Goal: Task Accomplishment & Management: Manage account settings

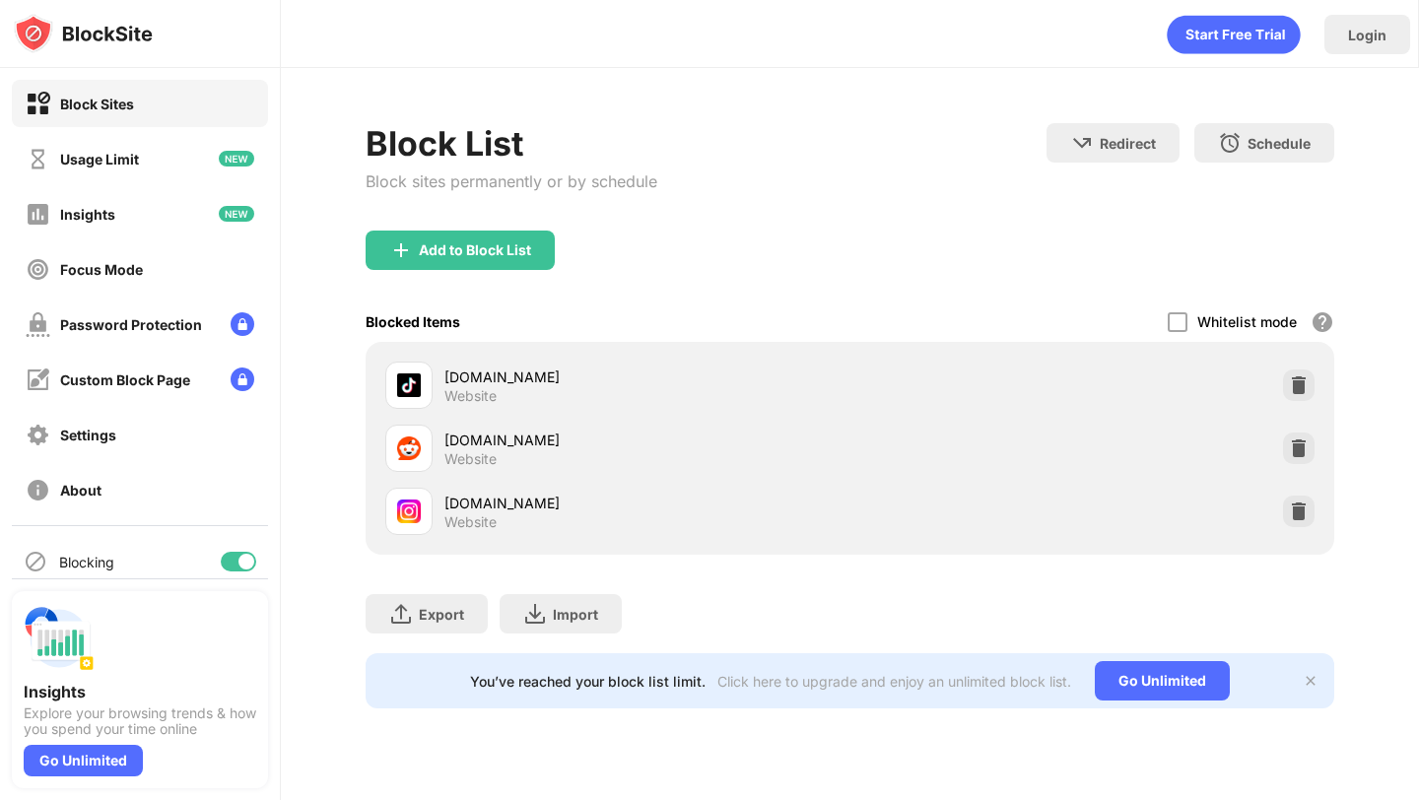
click at [1281, 502] on div "instagram.com Website" at bounding box center [850, 511] width 944 height 63
click at [1291, 503] on img at bounding box center [1299, 512] width 20 height 20
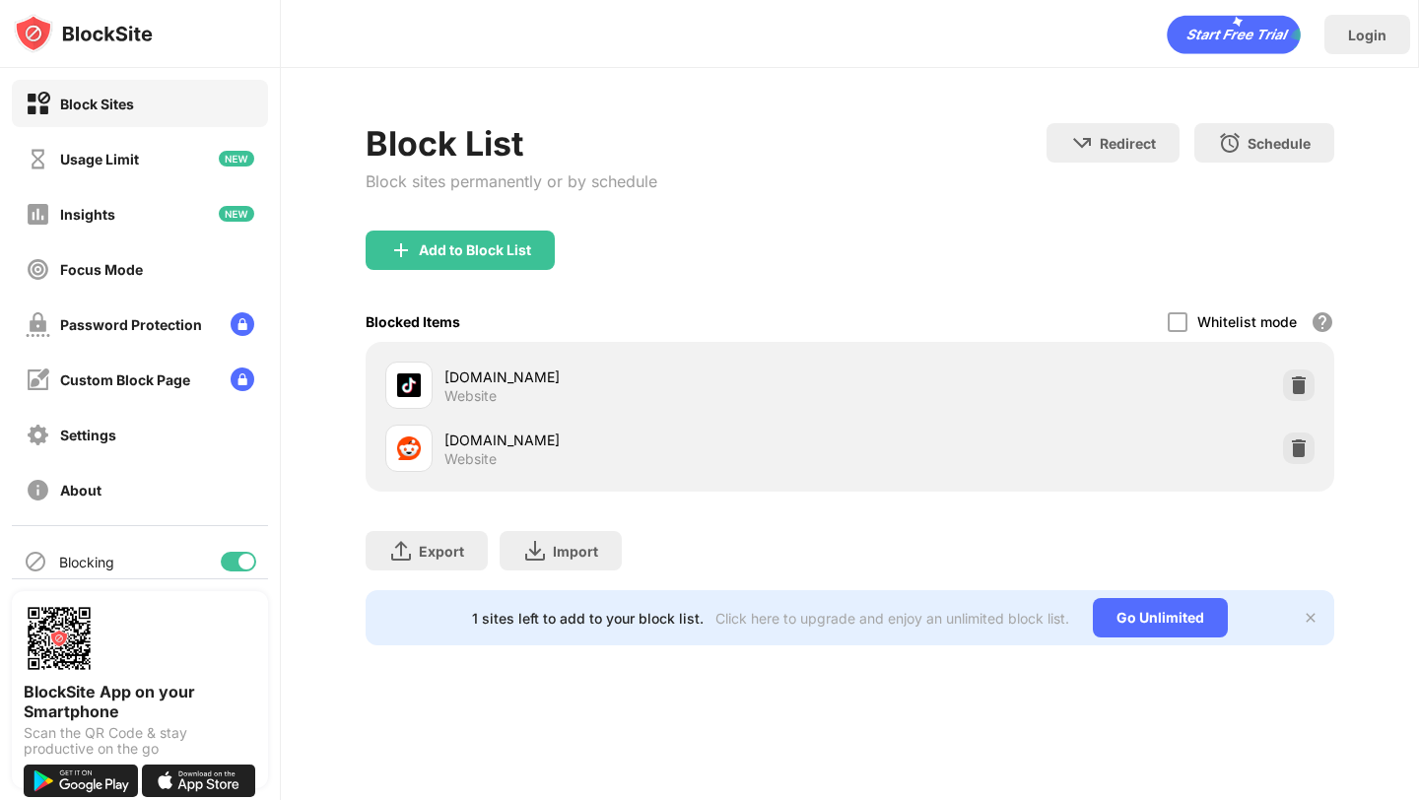
click at [467, 270] on div "Add to Block List" at bounding box center [850, 266] width 968 height 71
click at [475, 261] on div "Add to Block List" at bounding box center [460, 250] width 189 height 39
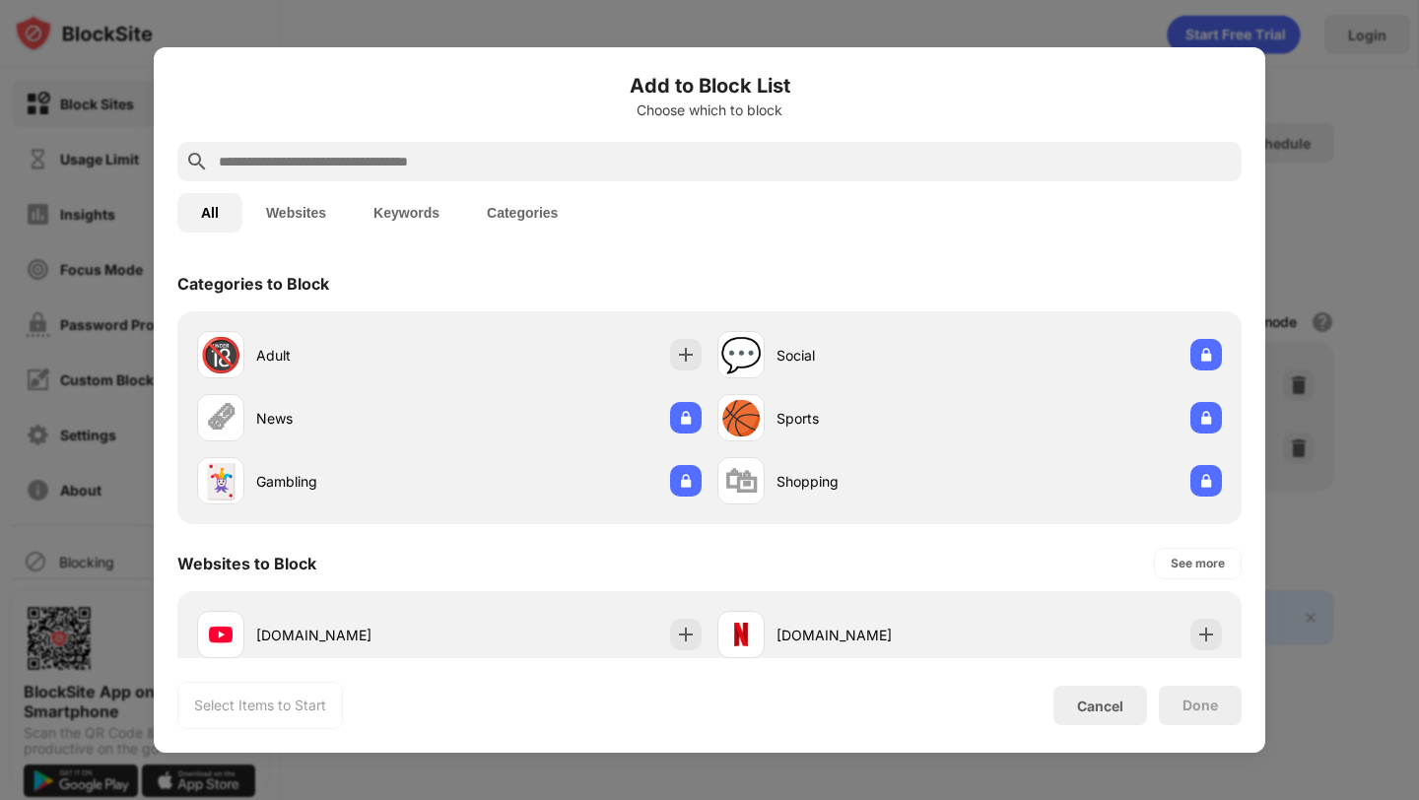
click at [537, 165] on input "text" at bounding box center [725, 162] width 1017 height 24
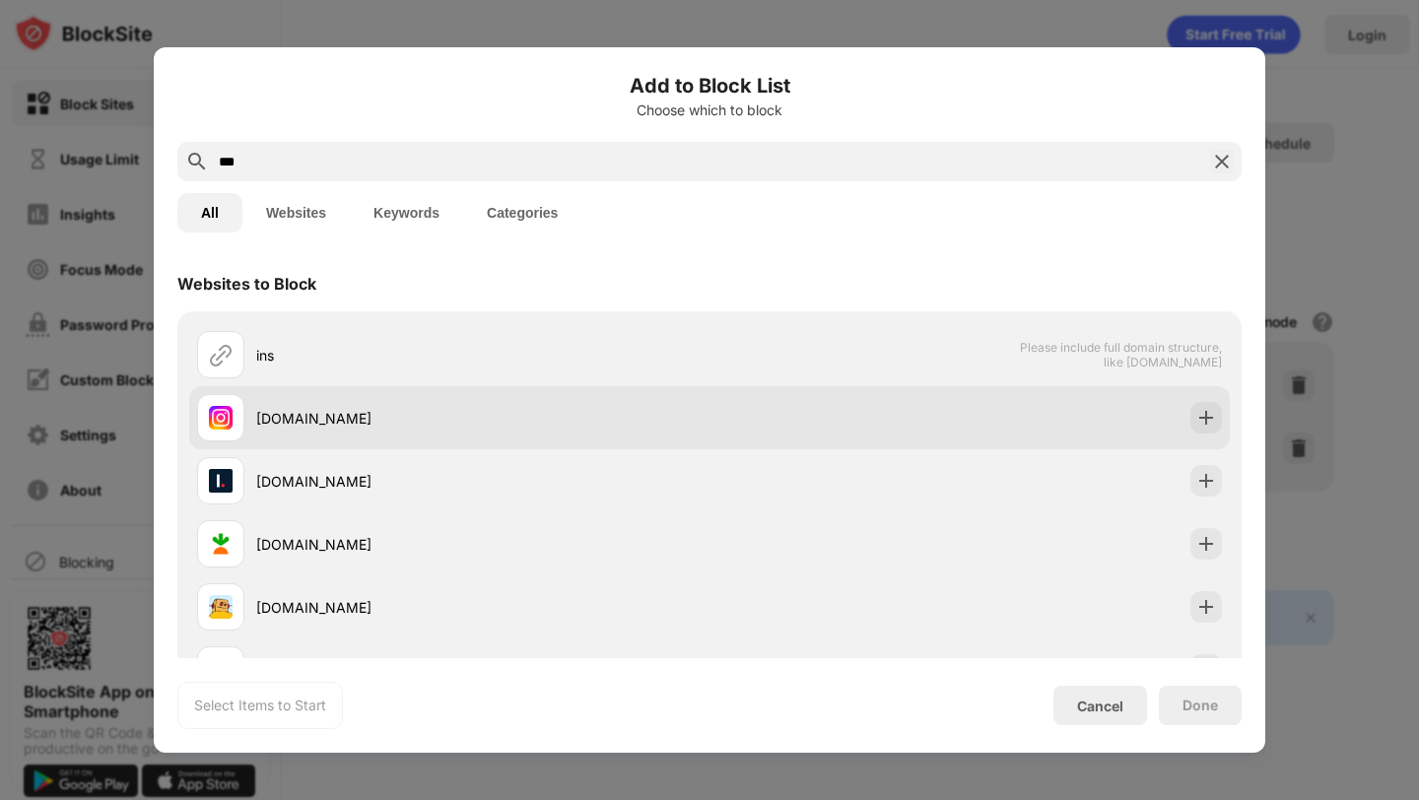
type input "***"
click at [553, 403] on div "[DOMAIN_NAME]" at bounding box center [453, 417] width 513 height 47
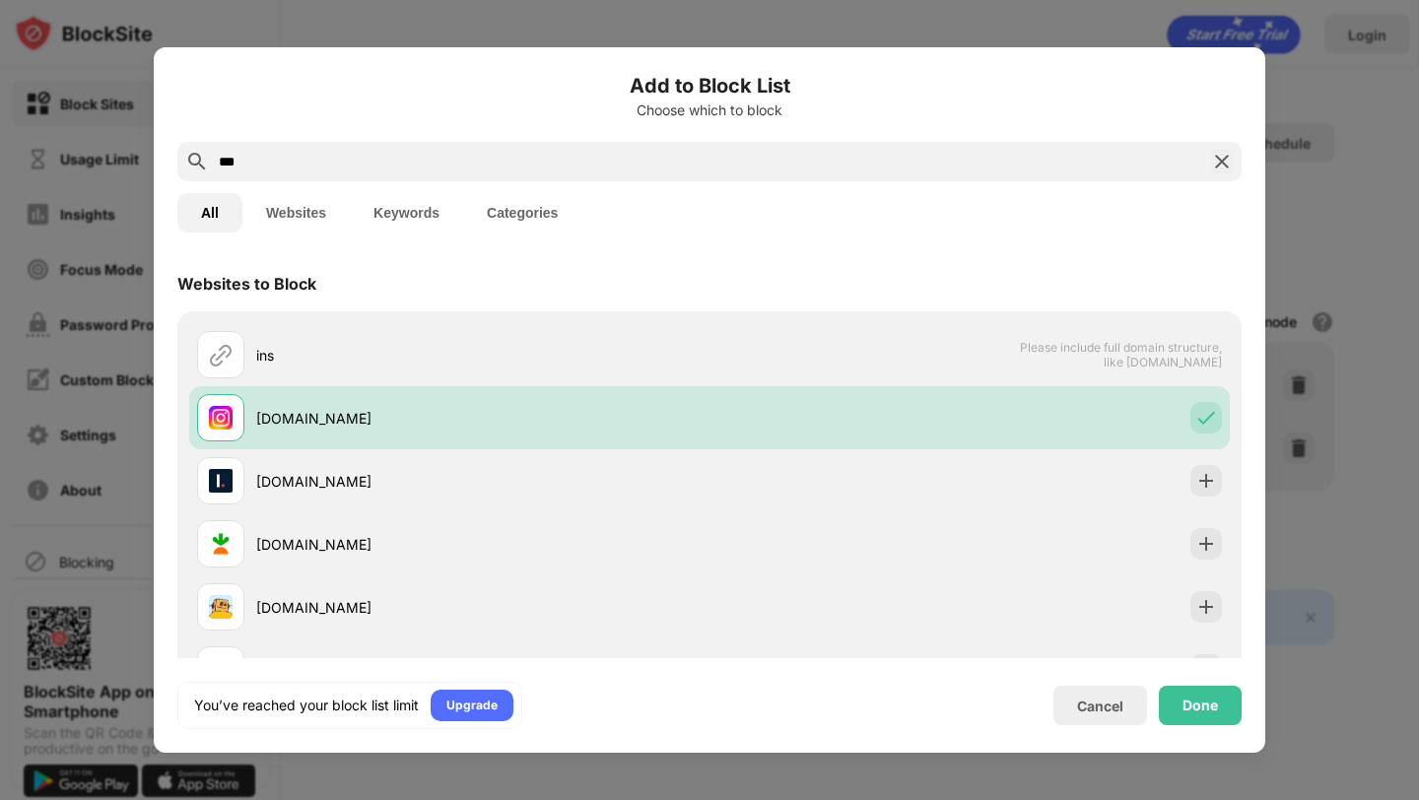
click at [1158, 695] on div "Cancel Done" at bounding box center [1148, 705] width 188 height 39
click at [1203, 709] on div "Done" at bounding box center [1200, 706] width 35 height 16
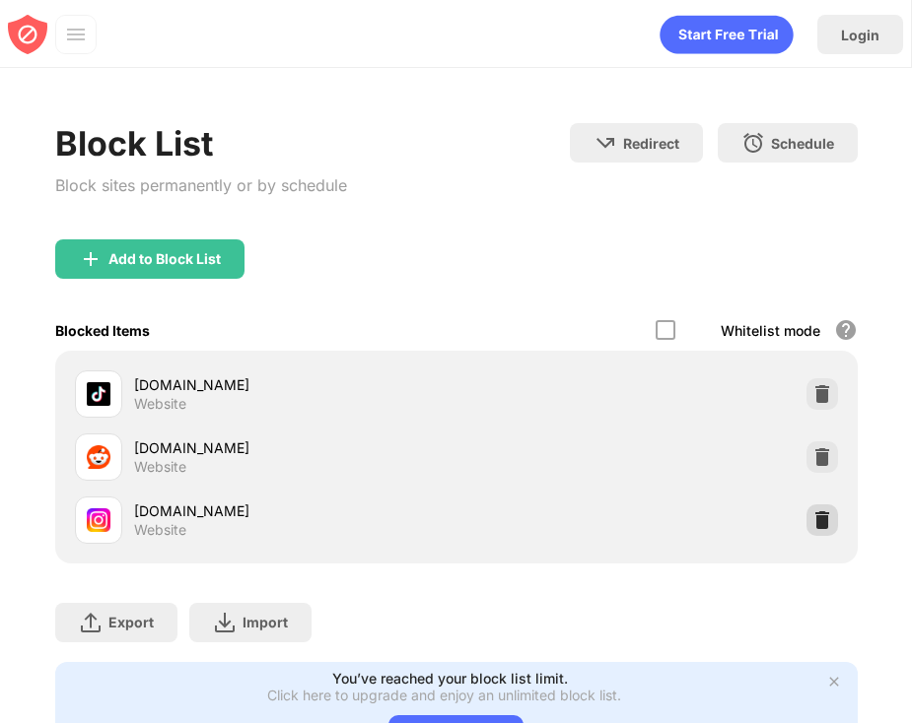
click at [835, 517] on div at bounding box center [822, 521] width 32 height 32
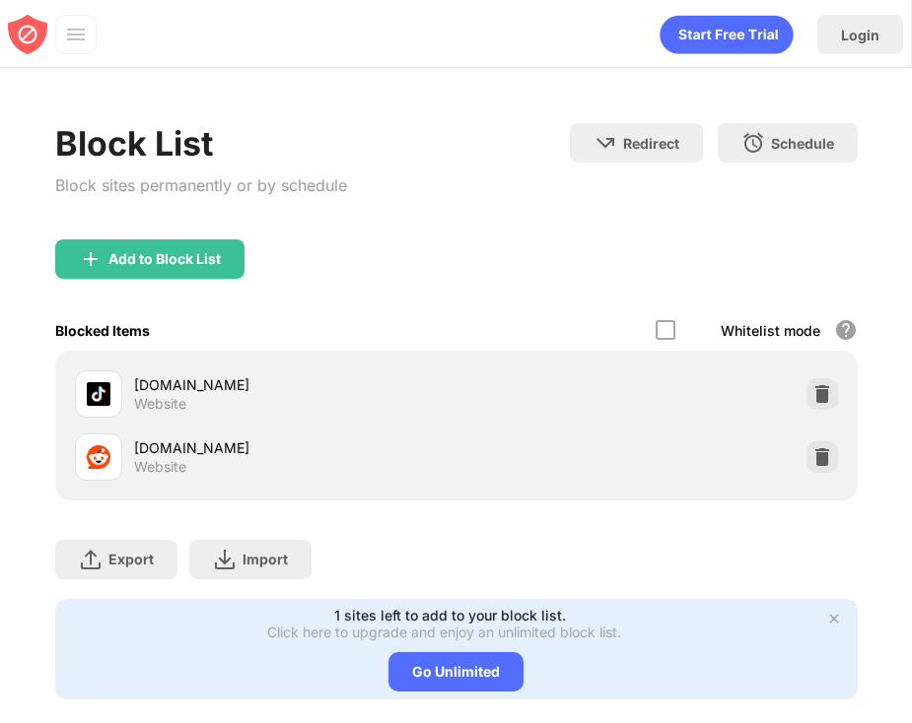
click at [198, 283] on div "Add to Block List" at bounding box center [456, 275] width 802 height 71
click at [201, 272] on div "Add to Block List" at bounding box center [149, 259] width 189 height 39
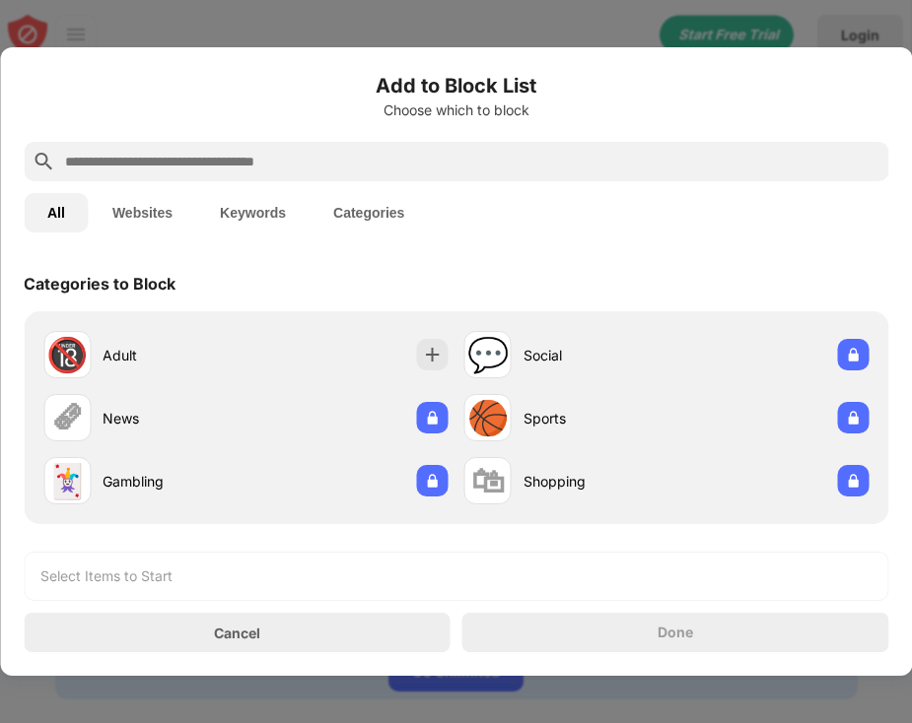
click at [270, 164] on input "text" at bounding box center [471, 162] width 817 height 24
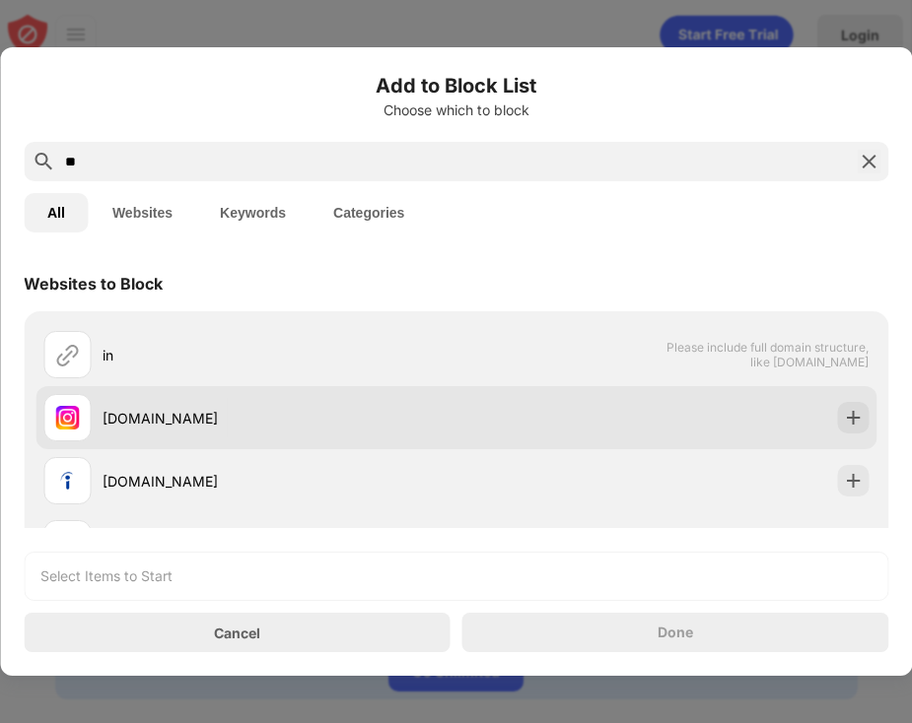
type input "**"
click at [227, 412] on div "[DOMAIN_NAME]" at bounding box center [280, 418] width 354 height 21
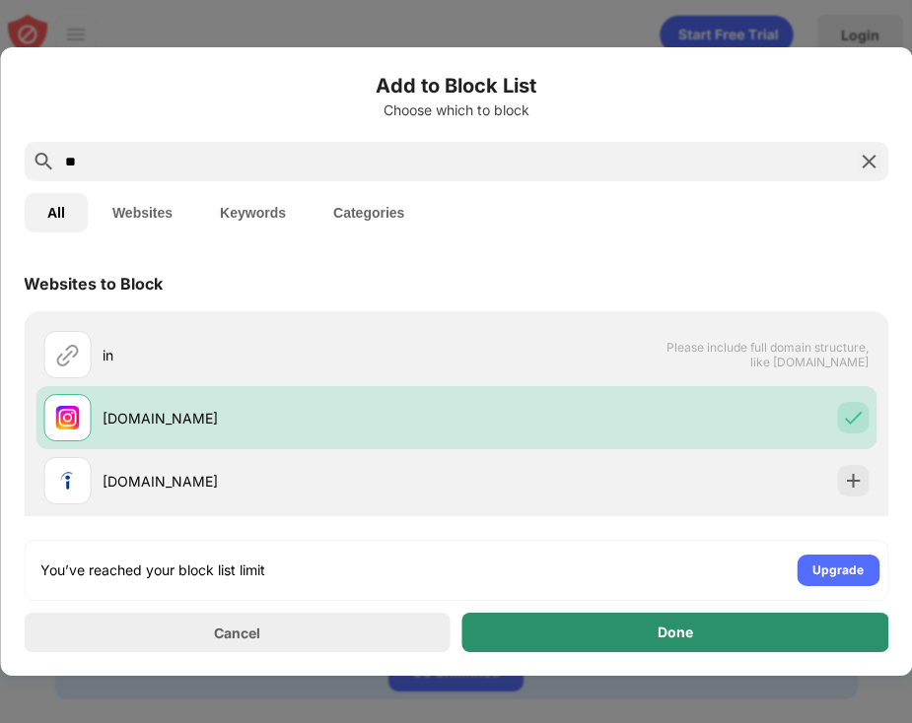
click at [806, 631] on div "Done" at bounding box center [675, 632] width 427 height 39
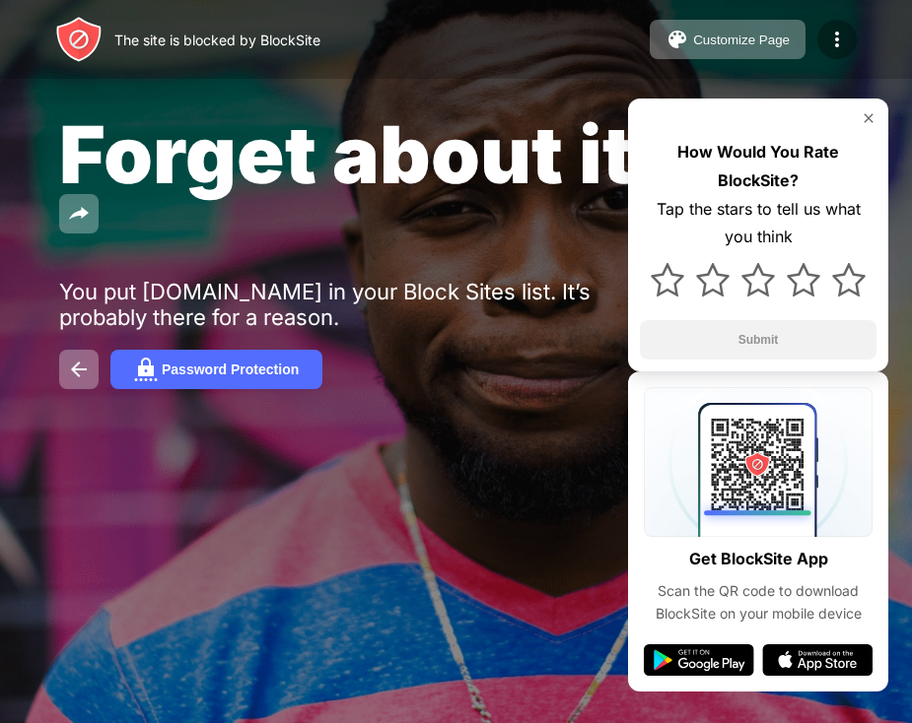
click at [835, 26] on div at bounding box center [836, 39] width 39 height 39
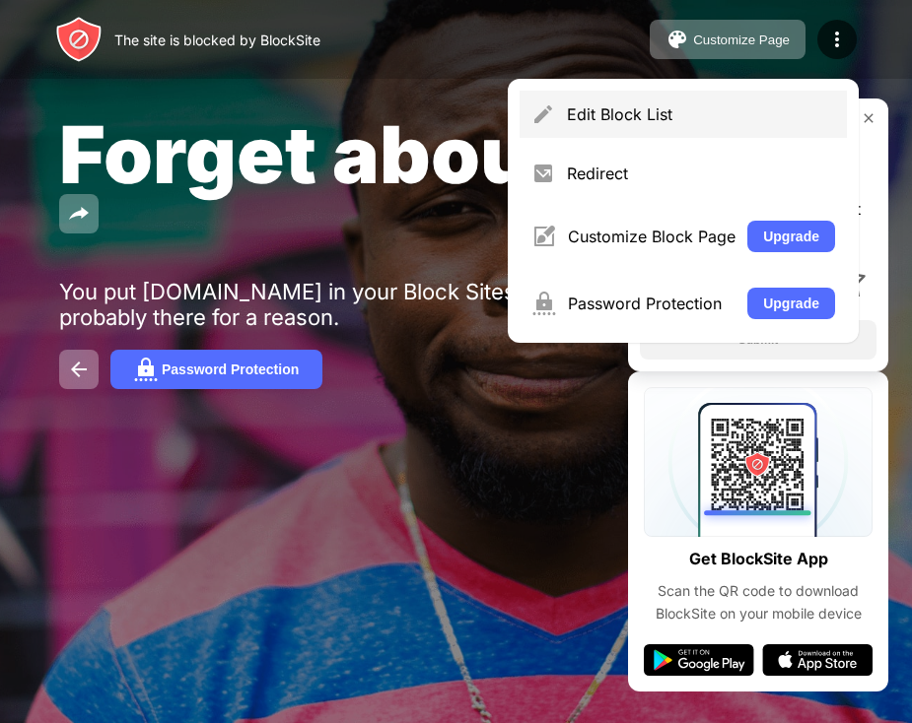
click at [785, 95] on div "Edit Block List" at bounding box center [682, 114] width 327 height 47
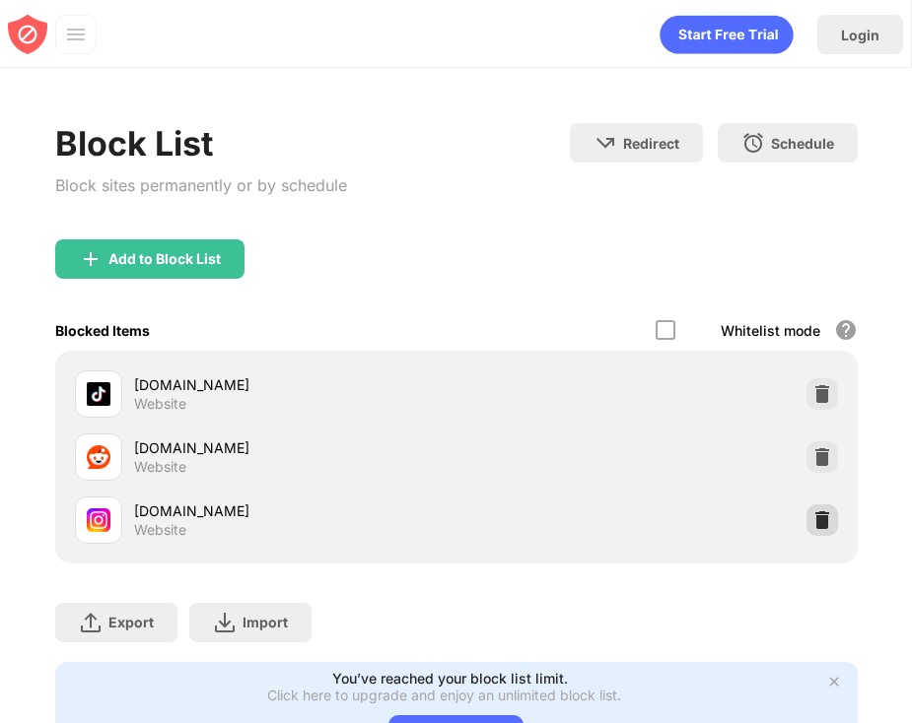
click at [822, 520] on img at bounding box center [822, 521] width 20 height 20
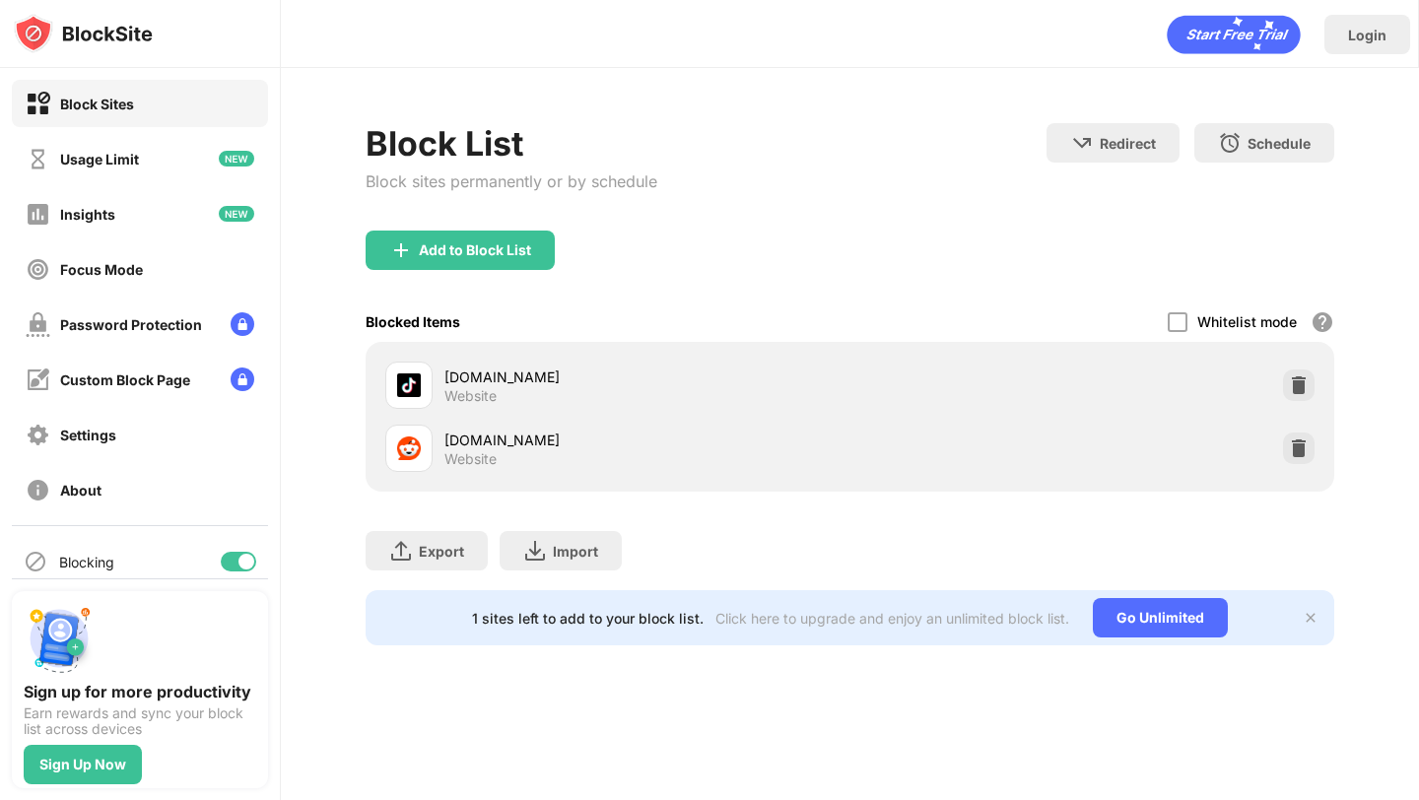
click at [412, 226] on div "Block List Block sites permanently or by schedule" at bounding box center [512, 176] width 292 height 107
click at [412, 239] on img at bounding box center [401, 251] width 24 height 24
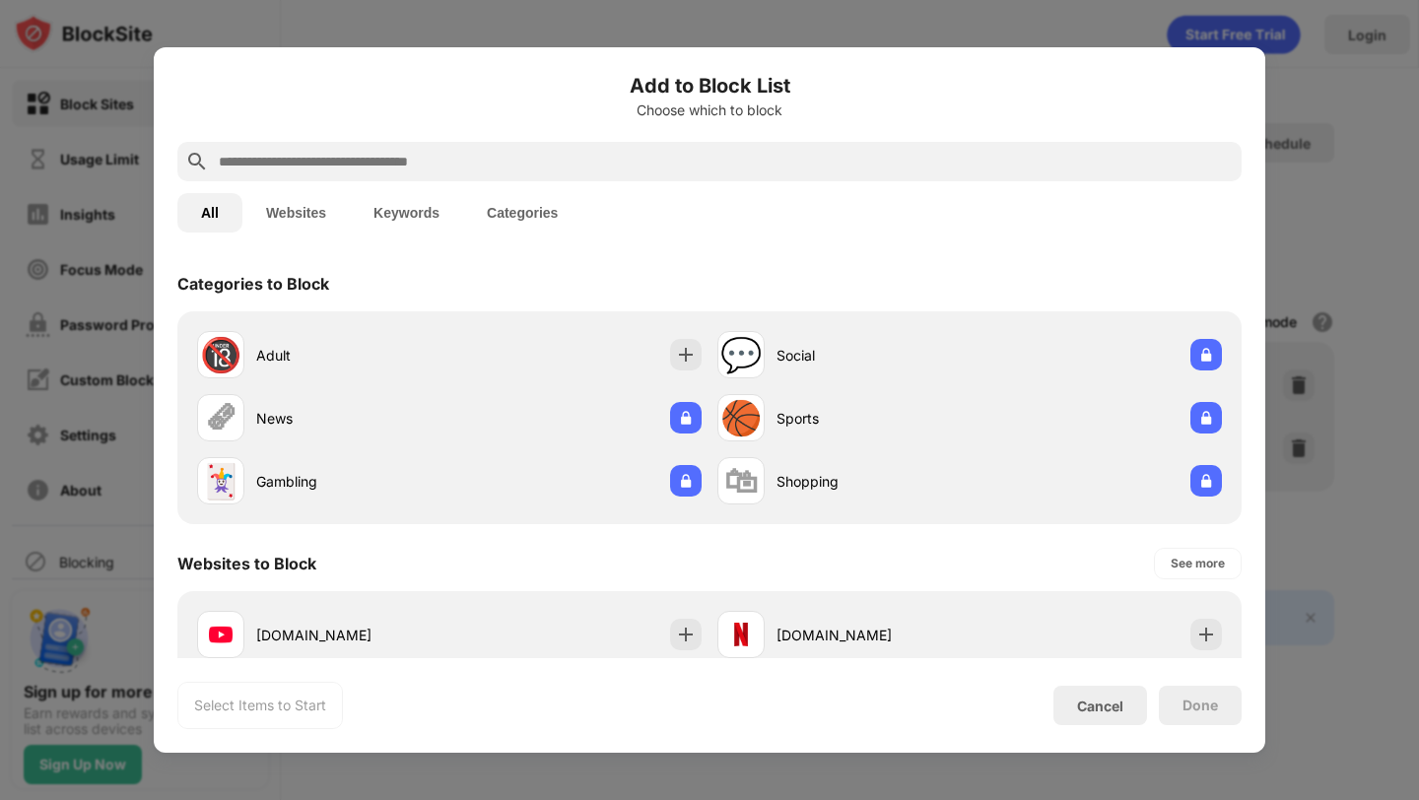
click at [445, 145] on div at bounding box center [709, 161] width 1065 height 39
click at [432, 167] on input "text" at bounding box center [725, 162] width 1017 height 24
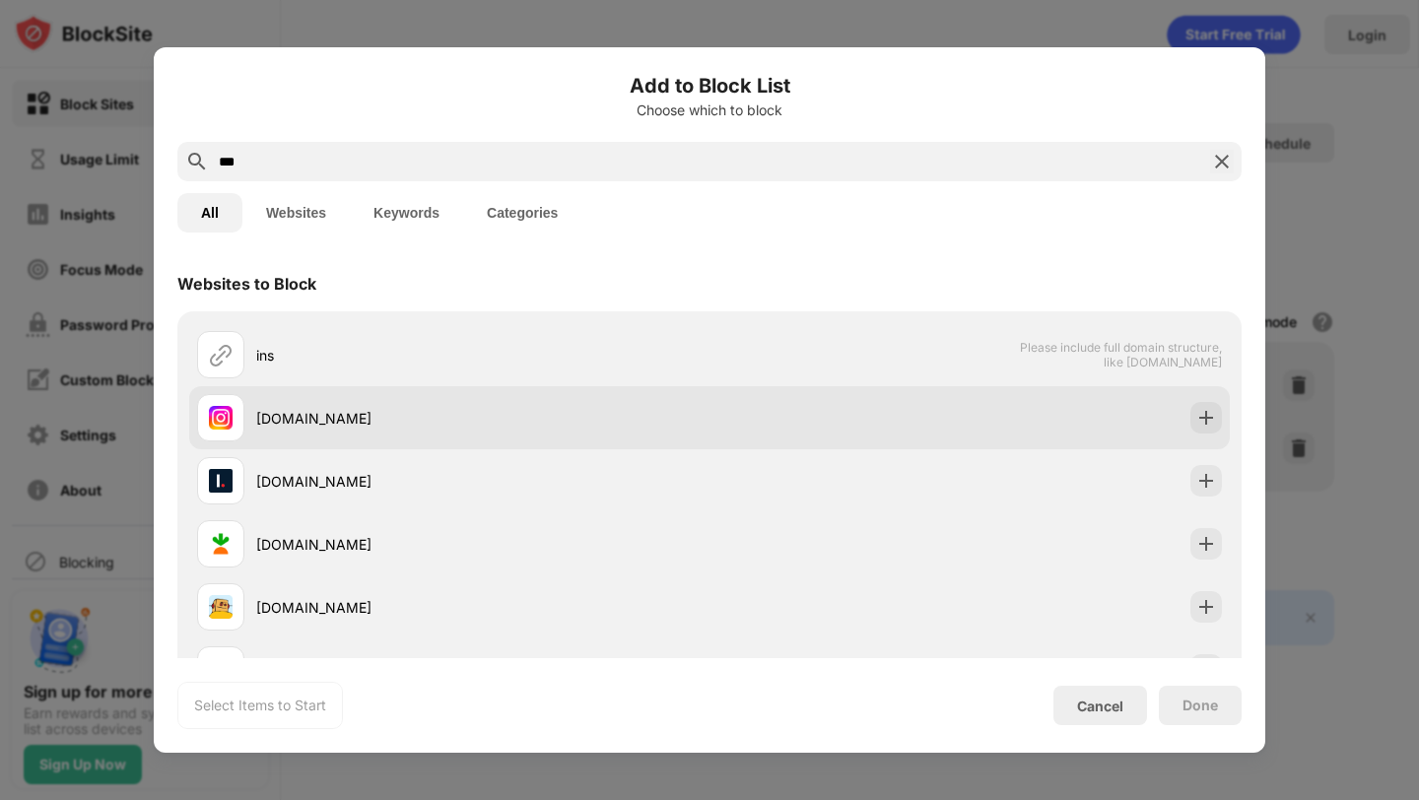
type input "***"
click at [412, 425] on div "[DOMAIN_NAME]" at bounding box center [482, 418] width 453 height 21
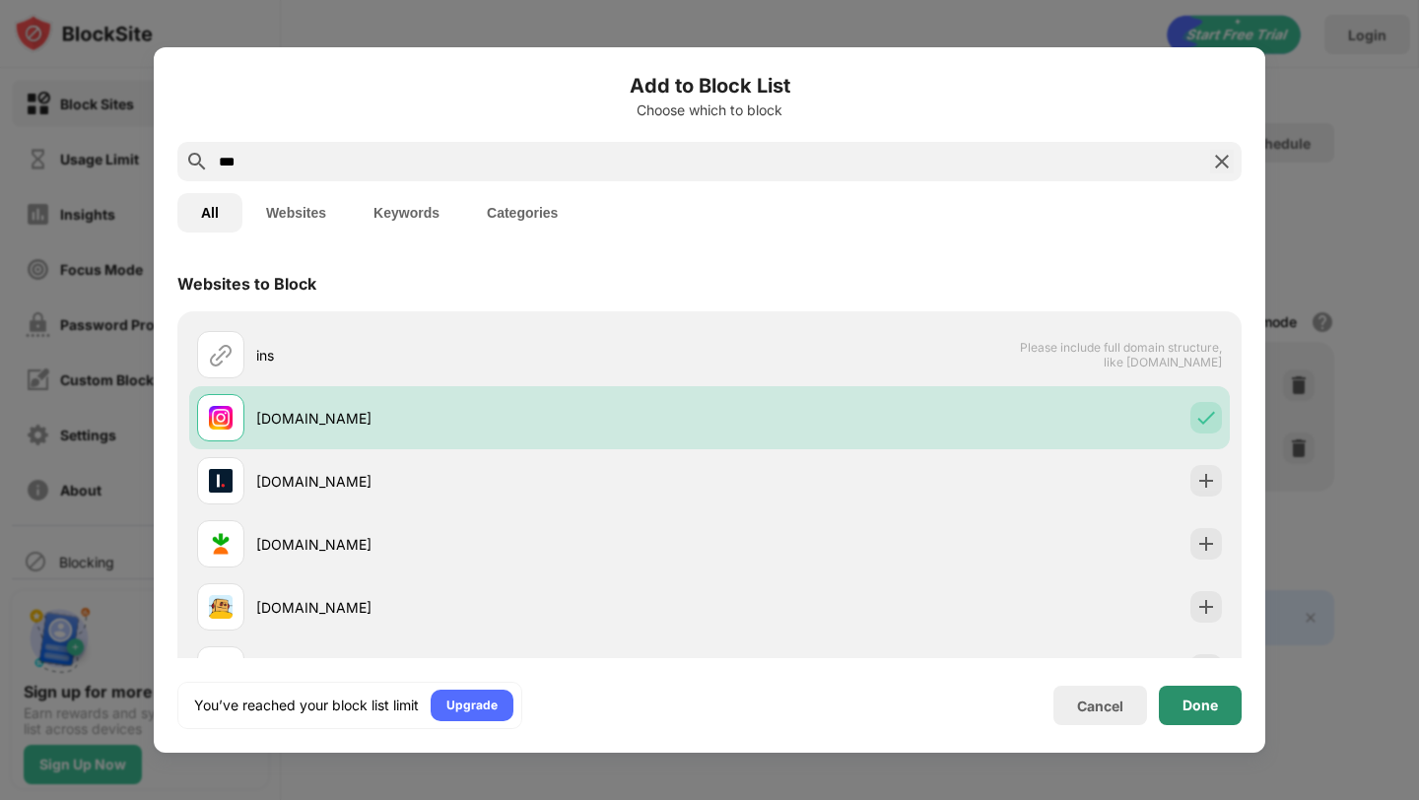
click at [911, 721] on div "Done" at bounding box center [1200, 705] width 83 height 39
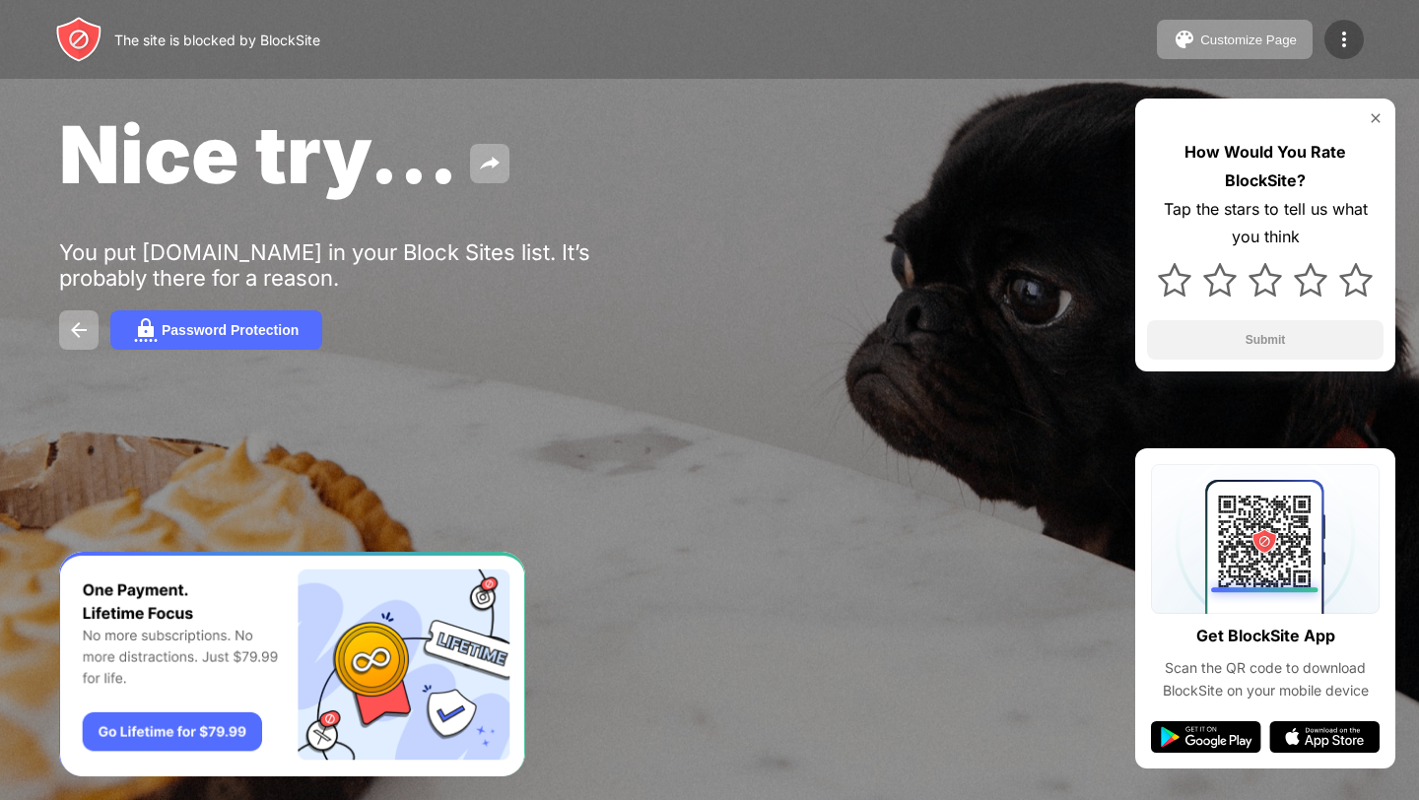
click at [1346, 31] on img at bounding box center [1345, 40] width 24 height 24
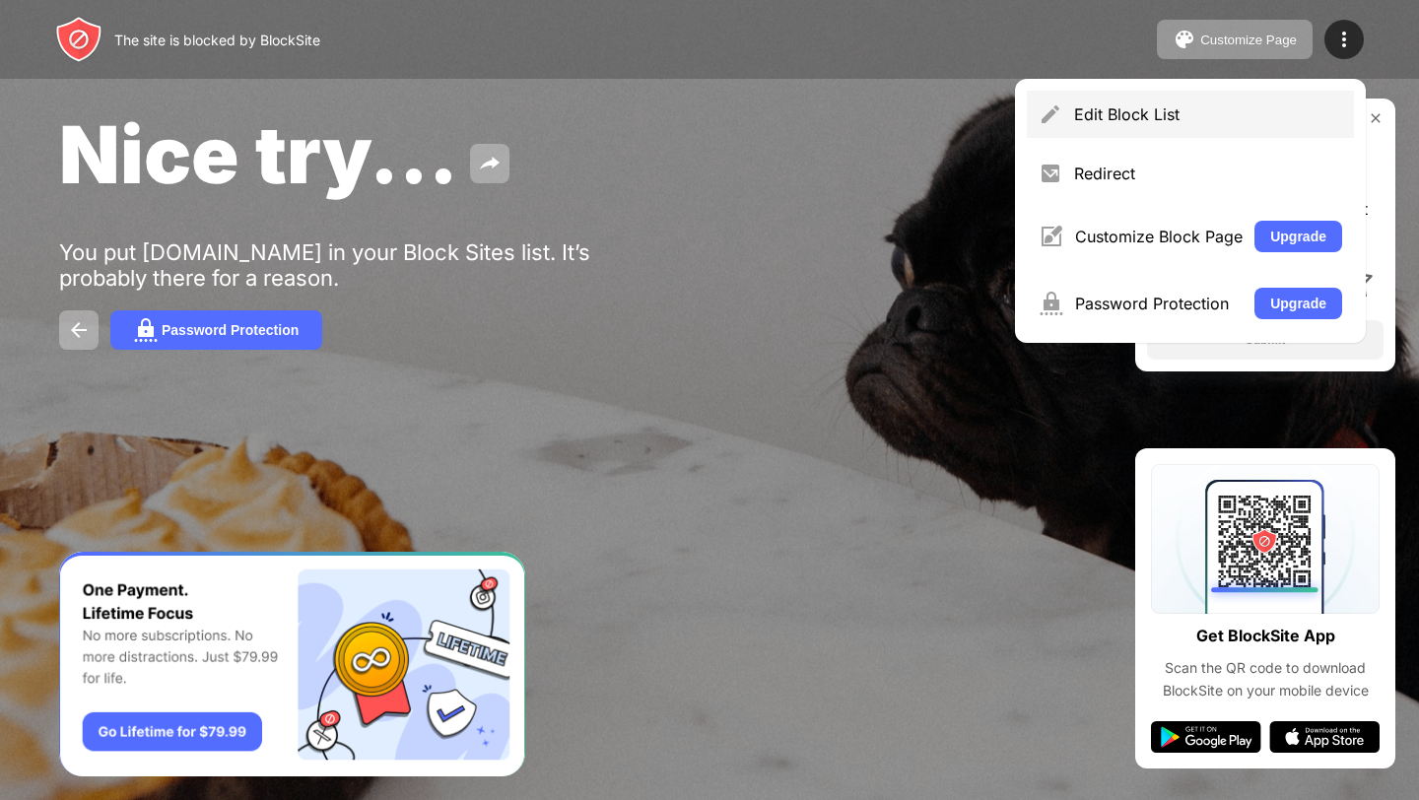
click at [1205, 126] on div "Edit Block List" at bounding box center [1190, 114] width 327 height 47
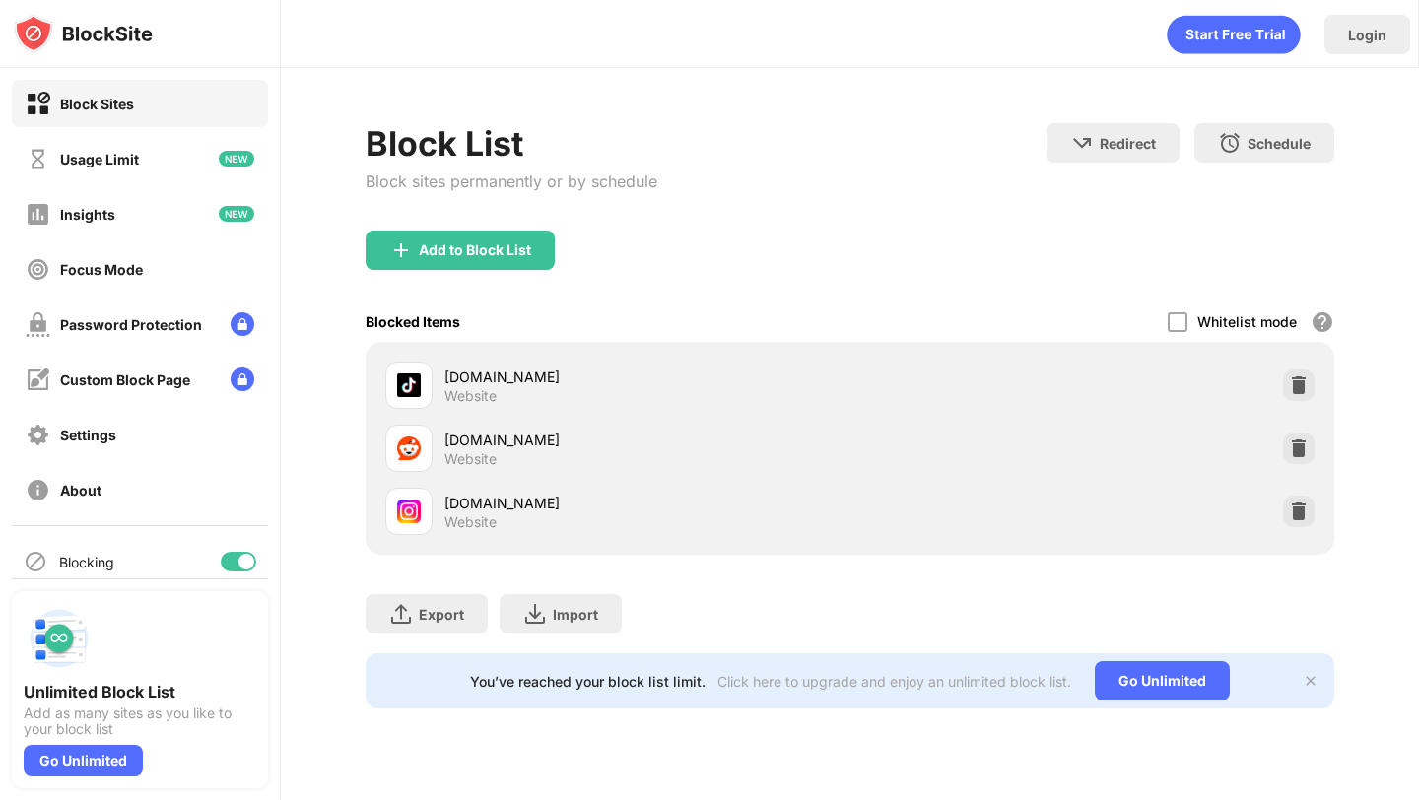
click at [1290, 508] on img at bounding box center [1299, 512] width 20 height 20
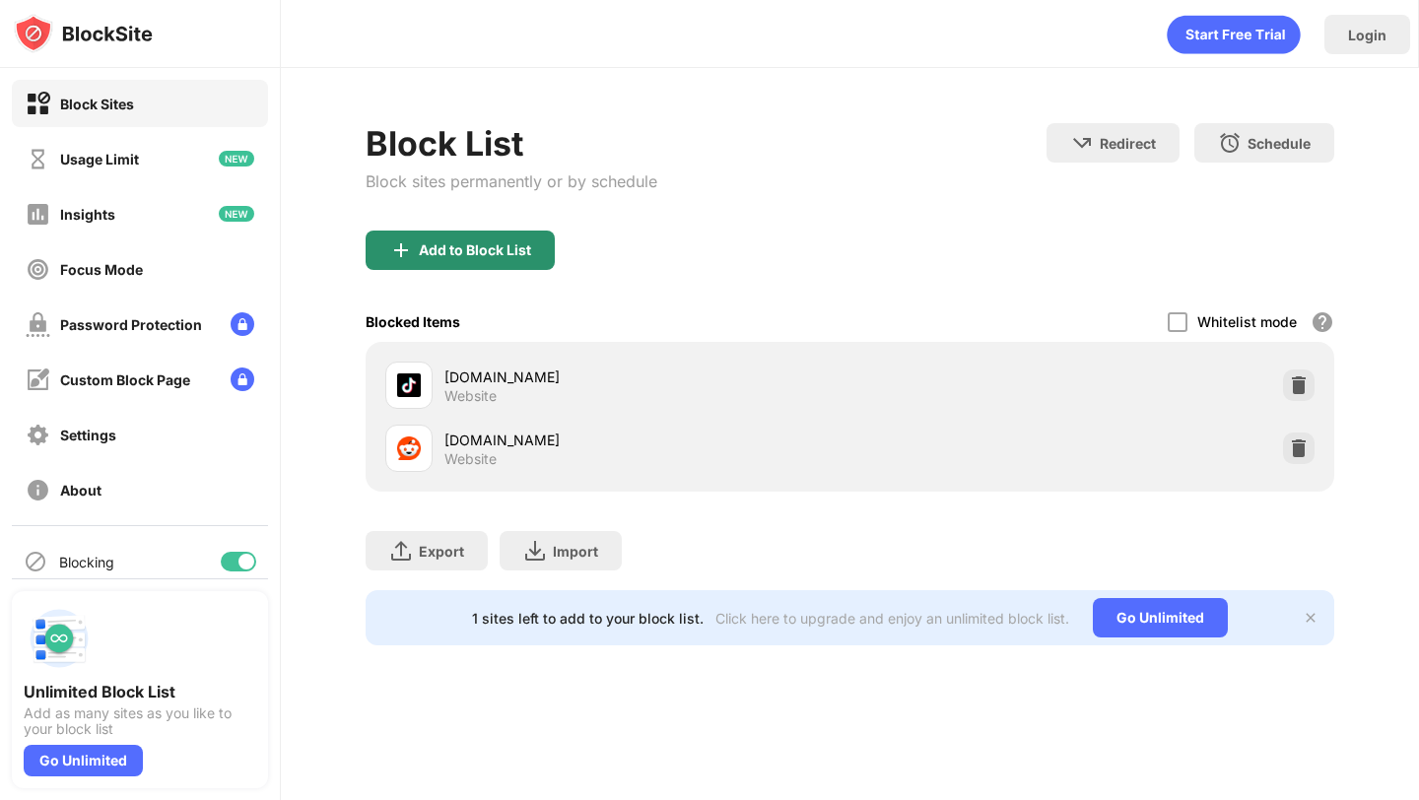
click at [521, 241] on div "Add to Block List" at bounding box center [460, 250] width 189 height 39
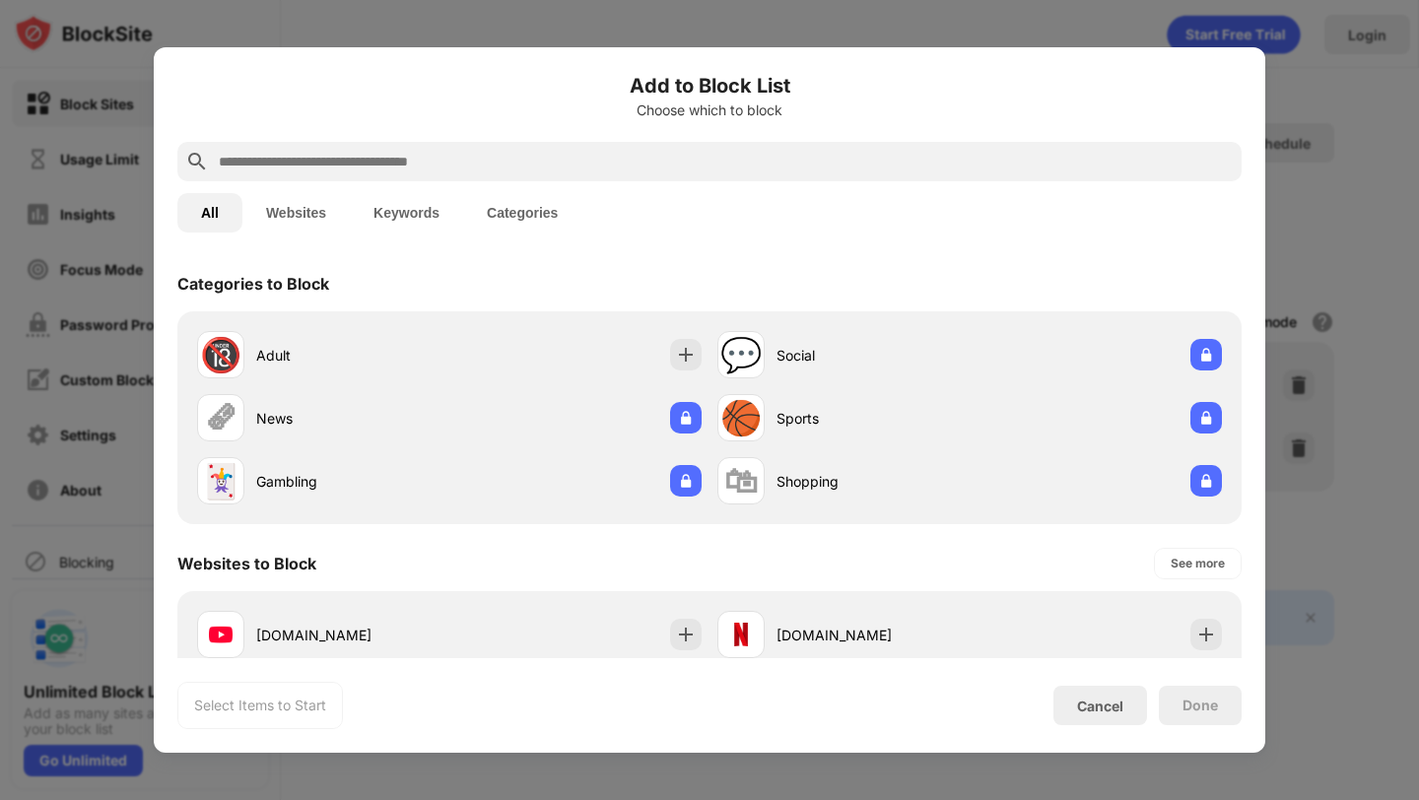
click at [526, 160] on input "text" at bounding box center [725, 162] width 1017 height 24
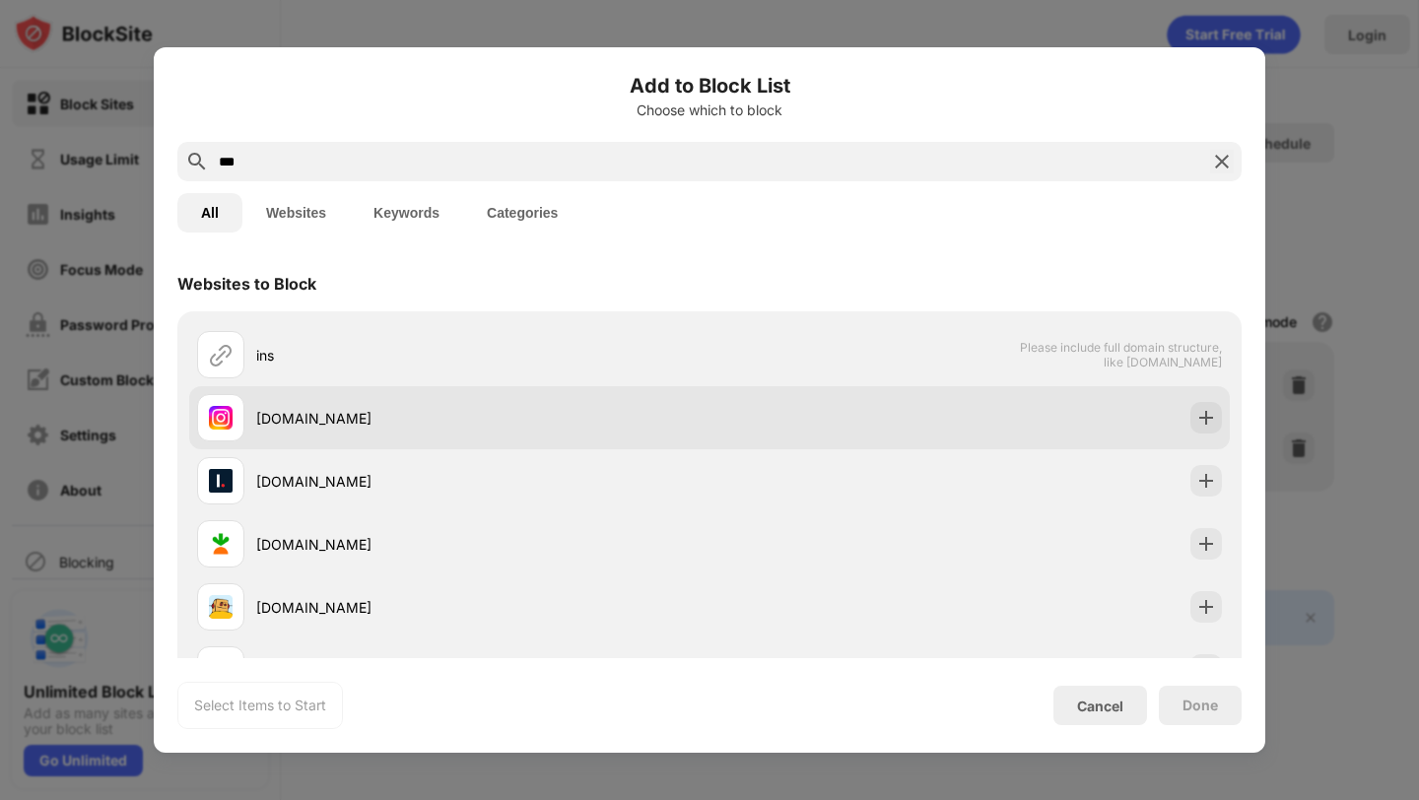
type input "***"
click at [568, 423] on div "[DOMAIN_NAME]" at bounding box center [482, 418] width 453 height 21
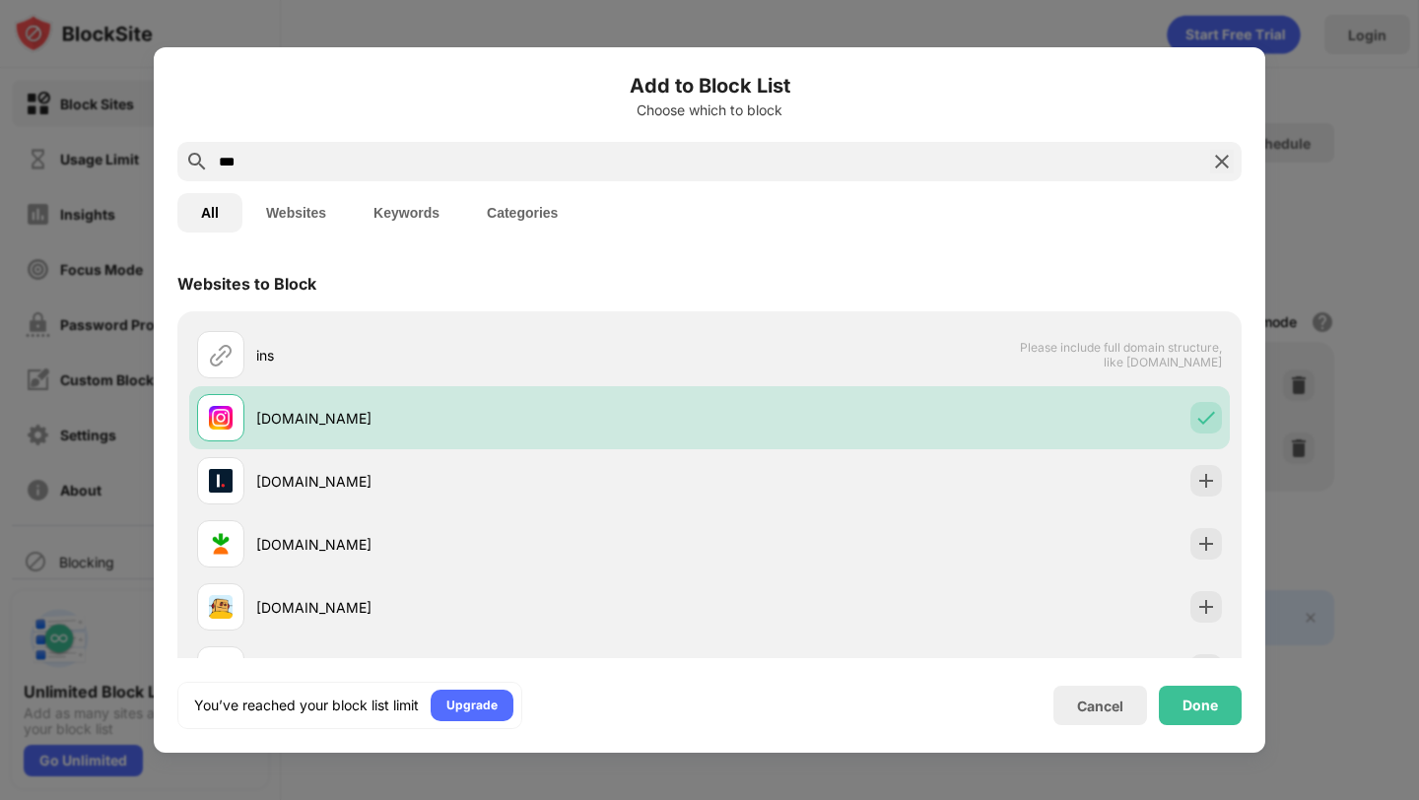
click at [1179, 706] on div "Done" at bounding box center [1200, 705] width 83 height 39
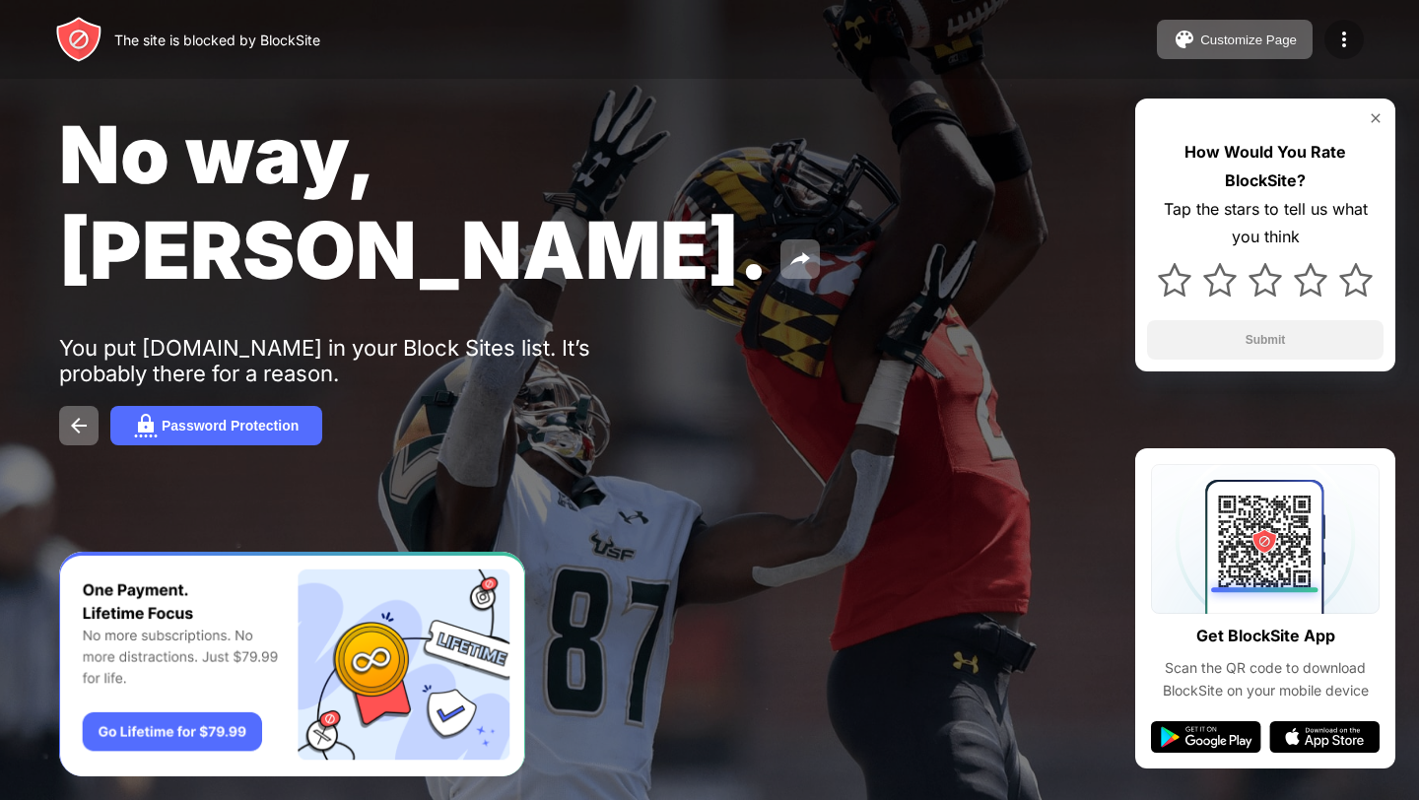
click at [1345, 22] on div at bounding box center [1344, 39] width 39 height 39
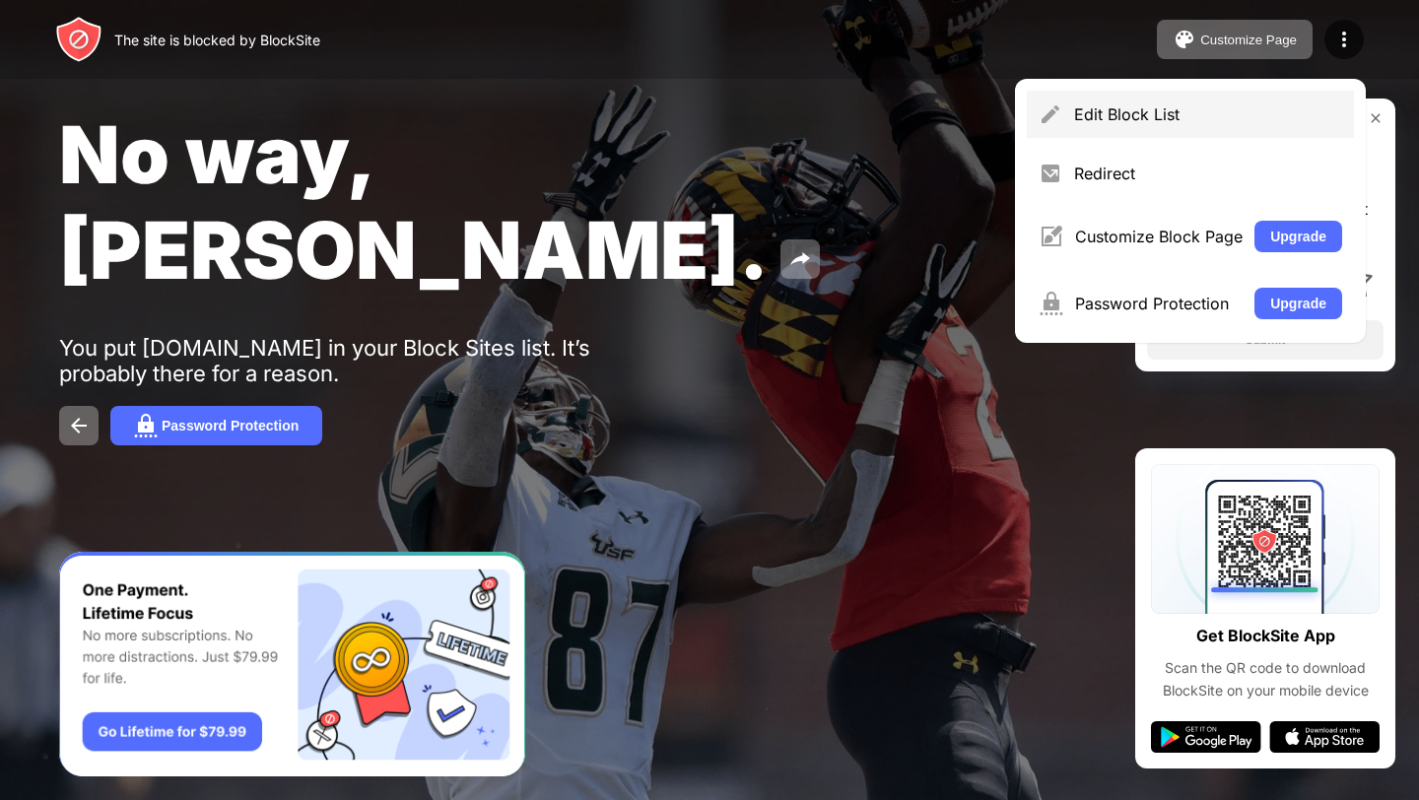
click at [1233, 137] on div "Edit Block List" at bounding box center [1190, 114] width 327 height 47
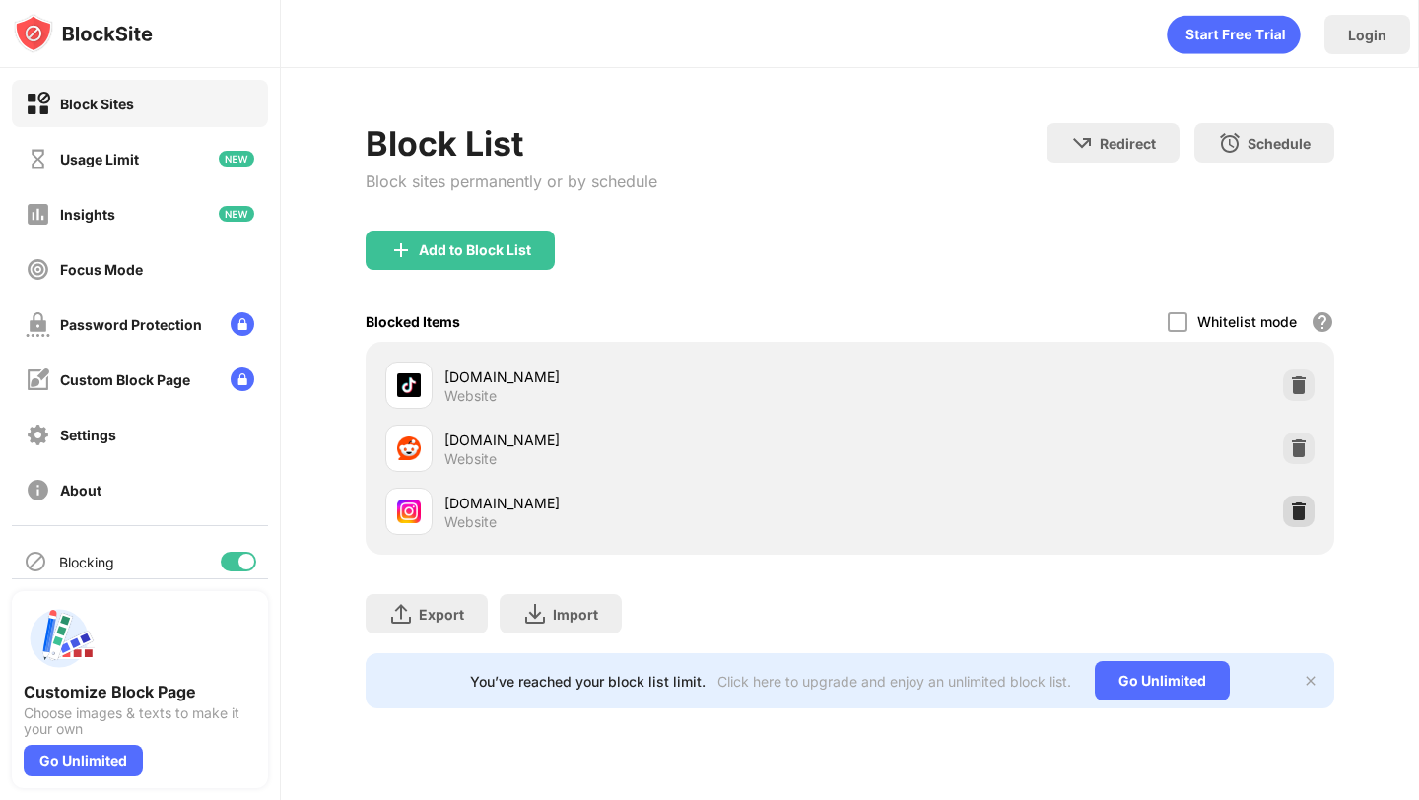
click at [1303, 515] on img at bounding box center [1299, 512] width 20 height 20
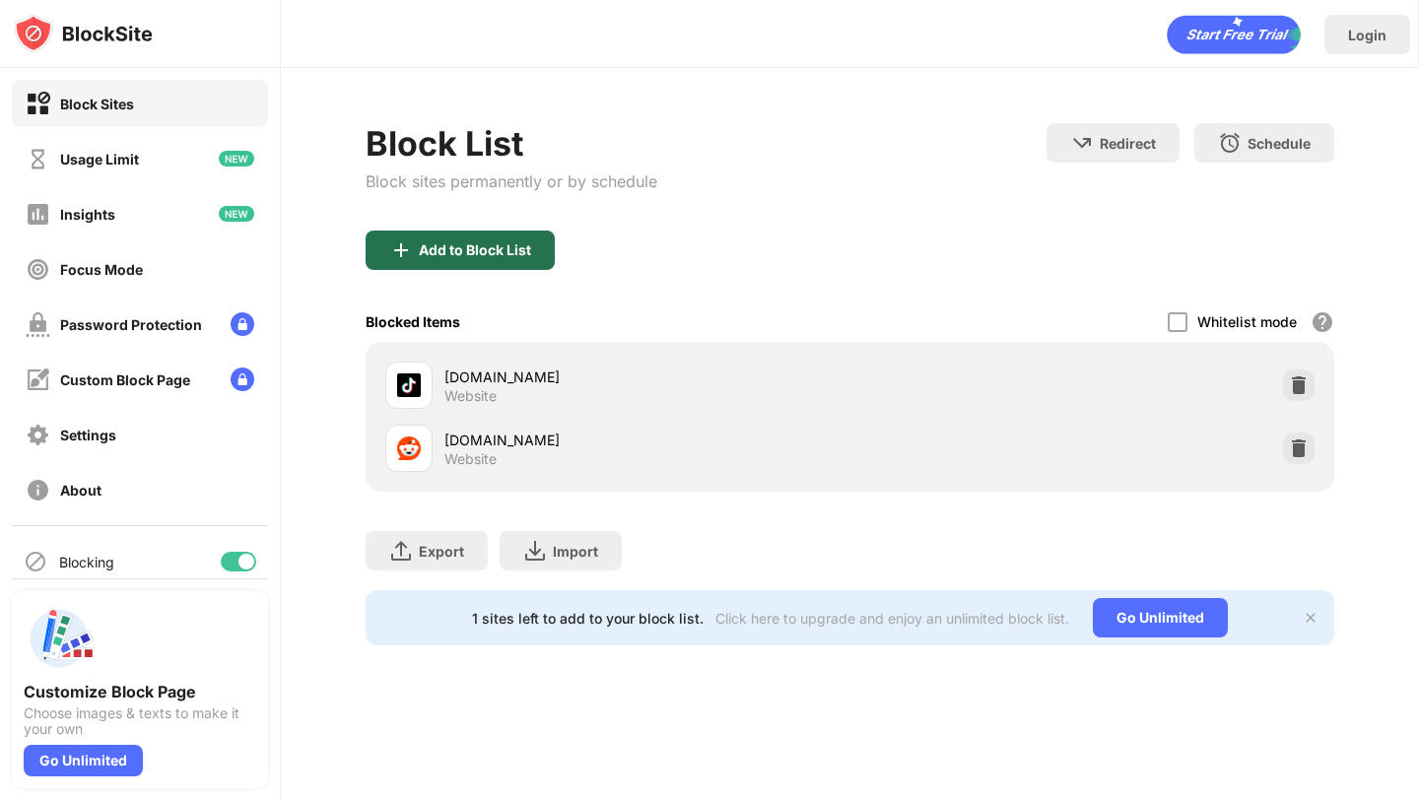
click at [544, 243] on div "Add to Block List" at bounding box center [460, 250] width 189 height 39
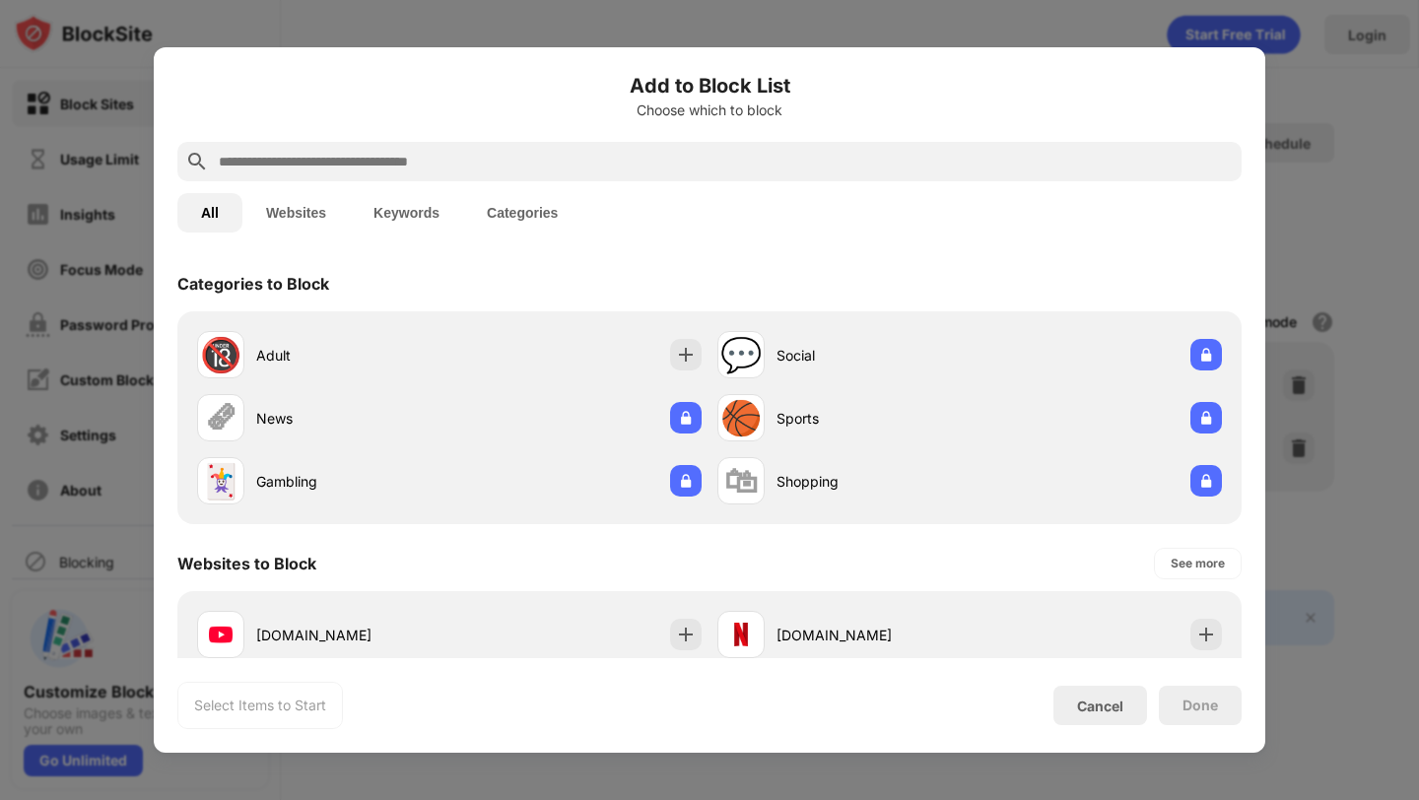
click at [512, 146] on div at bounding box center [709, 161] width 1065 height 39
click at [504, 154] on input "text" at bounding box center [725, 162] width 1017 height 24
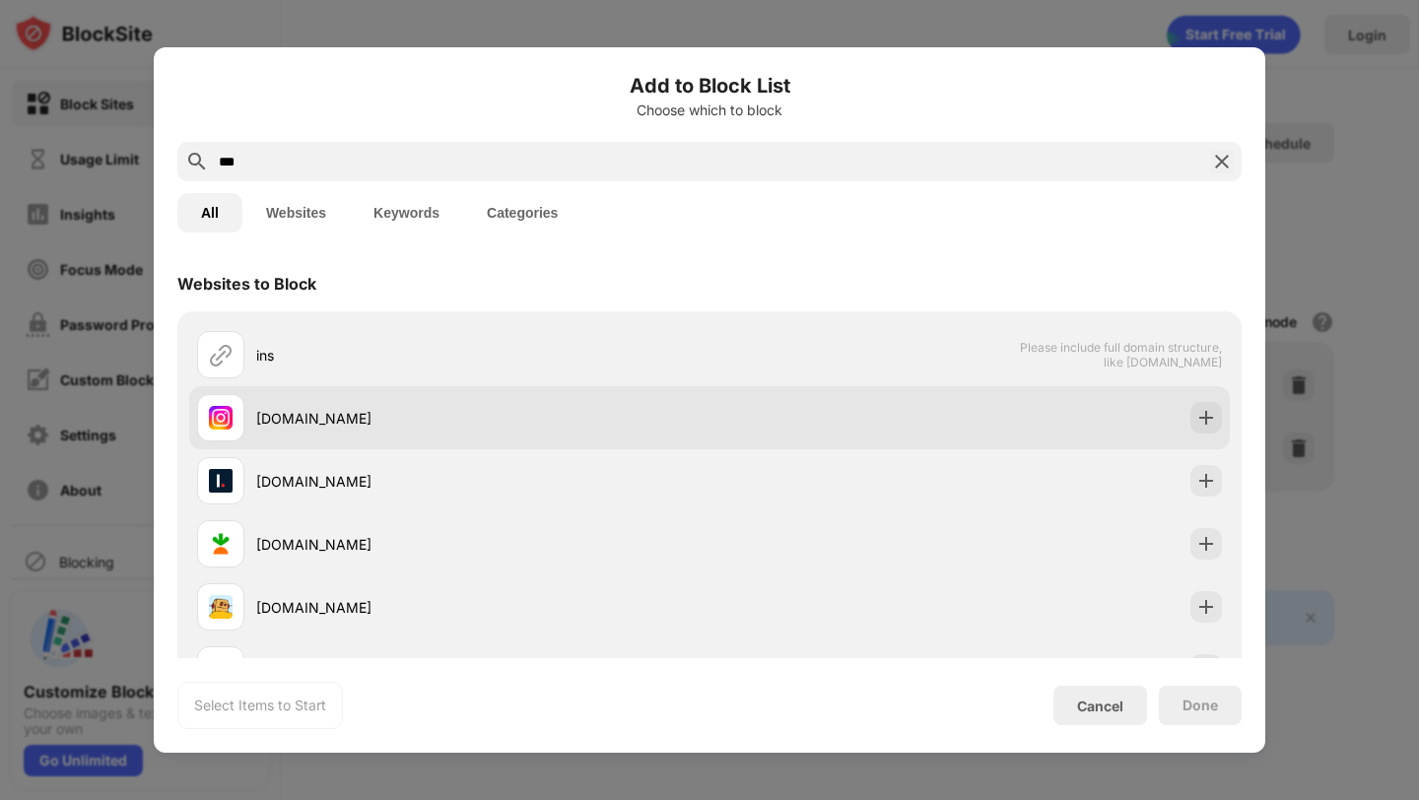
type input "***"
click at [462, 420] on div "[DOMAIN_NAME]" at bounding box center [482, 418] width 453 height 21
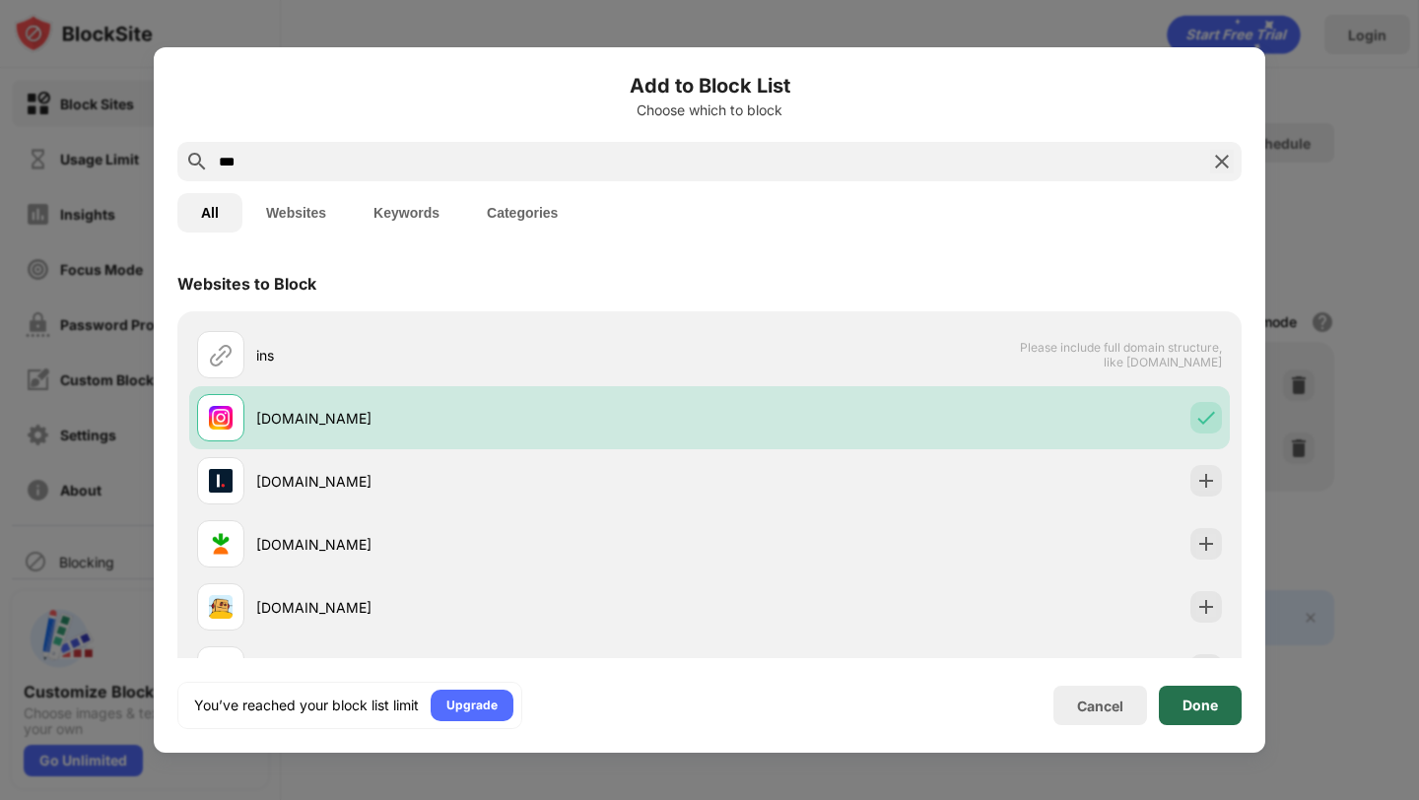
click at [1194, 722] on div "Done" at bounding box center [1200, 705] width 83 height 39
